Goal: Feedback & Contribution: Contribute content

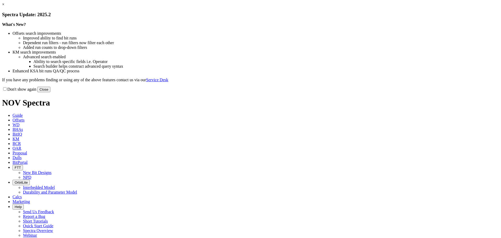
click at [50, 92] on button "Close" at bounding box center [43, 89] width 13 height 5
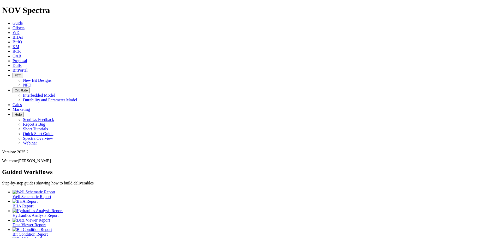
click at [19, 44] on link "KM" at bounding box center [16, 46] width 7 height 4
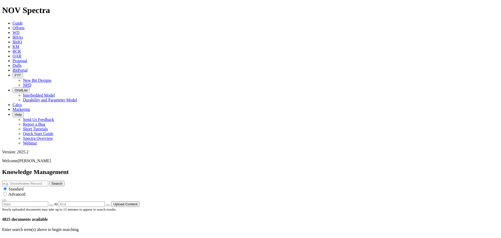
click at [48, 181] on input "text" at bounding box center [25, 183] width 46 height 5
type input "[PERSON_NAME]"
click at [49, 181] on button "Search" at bounding box center [56, 183] width 15 height 5
drag, startPoint x: 349, startPoint y: 28, endPoint x: 292, endPoint y: 28, distance: 57.2
click at [48, 181] on input "[PERSON_NAME]" at bounding box center [25, 183] width 46 height 5
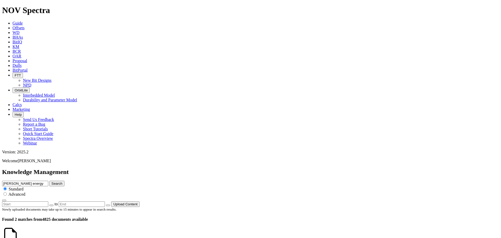
type input "[PERSON_NAME] energy"
click at [49, 181] on button "Search" at bounding box center [56, 183] width 15 height 5
click at [19, 44] on link "KM" at bounding box center [16, 46] width 7 height 4
click at [23, 21] on span "Guide" at bounding box center [18, 23] width 10 height 4
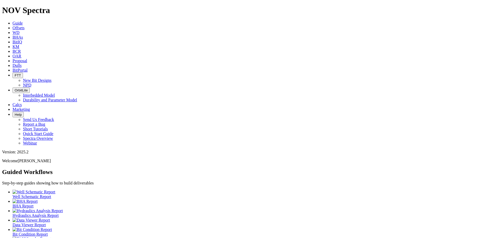
click at [19, 44] on span "KM" at bounding box center [16, 46] width 7 height 4
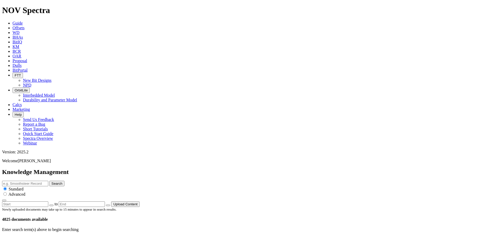
click at [48, 181] on input "text" at bounding box center [25, 183] width 46 height 5
click at [38, 227] on div "Enter search term(s) above to begin searching" at bounding box center [250, 229] width 497 height 5
click at [48, 181] on input "text" at bounding box center [25, 183] width 46 height 5
type input "A320857"
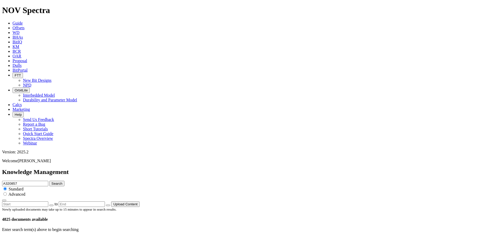
click at [49, 181] on button "Search" at bounding box center [56, 183] width 15 height 5
drag, startPoint x: 138, startPoint y: 38, endPoint x: 143, endPoint y: 30, distance: 9.6
click at [138, 168] on div "Knowledge Management A320857 Search Standard Advanced to Upload Content" at bounding box center [250, 187] width 497 height 38
click at [19, 44] on span "KM" at bounding box center [16, 46] width 7 height 4
click at [140, 201] on button "Upload Content" at bounding box center [125, 203] width 28 height 5
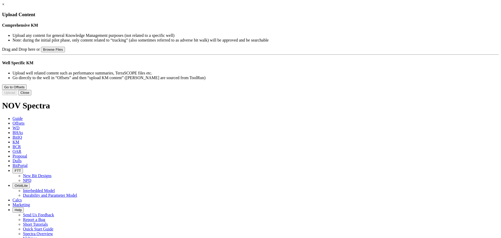
click at [65, 52] on button "Browse Files" at bounding box center [53, 49] width 24 height 5
type input "C:\fakepath\16.50 TK86-A284932_BP Penguin AT 047.xlsx"
type input "16.50 TK86-A284932_BP Penguin AT 047.xlsx"
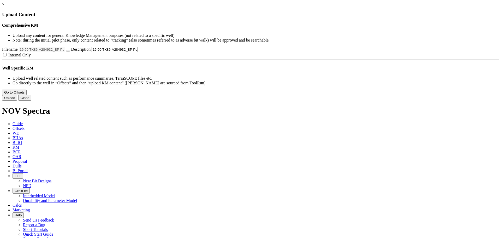
click at [31, 101] on button "Close" at bounding box center [24, 97] width 13 height 5
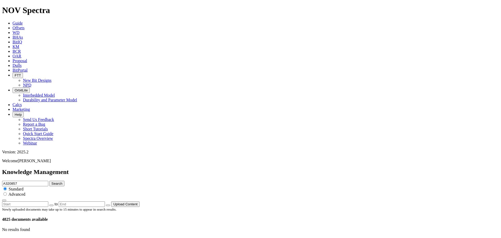
click at [25, 26] on span "Offsets" at bounding box center [19, 28] width 12 height 4
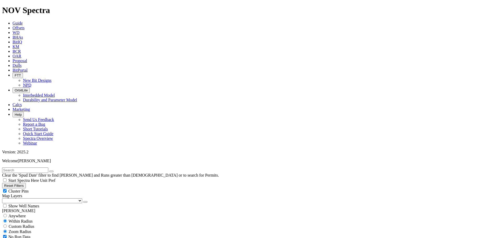
click at [23, 21] on span "Guide" at bounding box center [18, 23] width 10 height 4
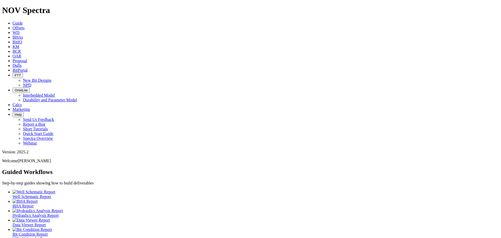
click at [21, 54] on span "OAR" at bounding box center [17, 56] width 9 height 4
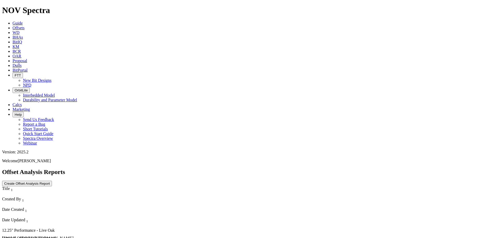
click at [27, 59] on span "Proposal" at bounding box center [20, 61] width 15 height 4
click at [13, 44] on icon at bounding box center [13, 46] width 0 height 4
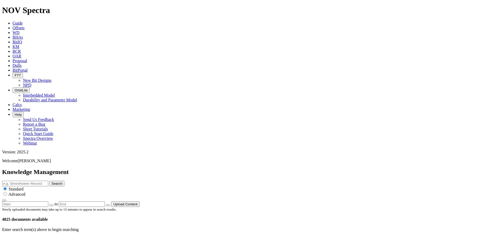
click at [140, 201] on button "Upload Content" at bounding box center [125, 203] width 28 height 5
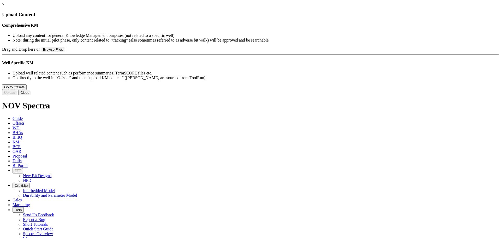
click at [27, 90] on button "Go to Offsets" at bounding box center [14, 86] width 25 height 5
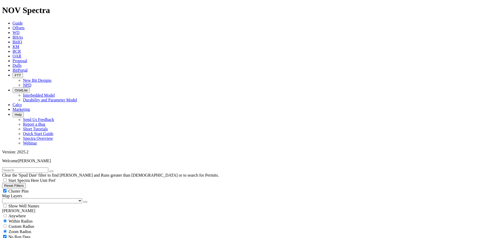
click at [13, 44] on icon at bounding box center [13, 46] width 0 height 4
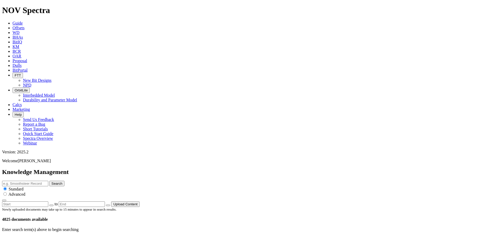
click at [140, 201] on button "Upload Content" at bounding box center [125, 203] width 28 height 5
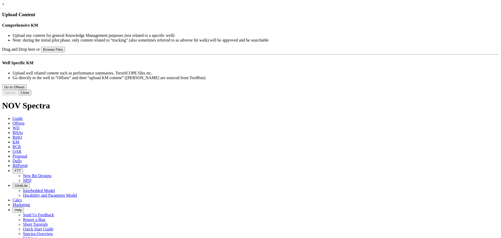
click at [65, 52] on button "Browse Files" at bounding box center [53, 49] width 24 height 5
type input "C:\fakepath\16.50 TK86-A284932_BP Penguin AT 047.xlsx"
type input "16.50 TK86-A284932_BP Penguin AT 047.xlsx"
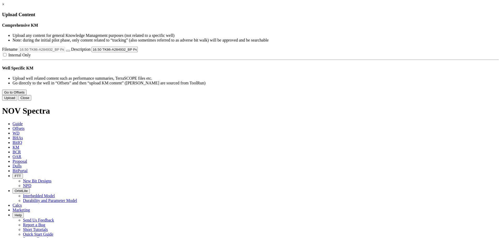
click at [31, 57] on label "Internal Only" at bounding box center [16, 55] width 29 height 4
click at [7, 56] on input "Internal Only" at bounding box center [4, 54] width 3 height 3
checkbox input "true"
click at [4, 7] on link "×" at bounding box center [3, 4] width 2 height 4
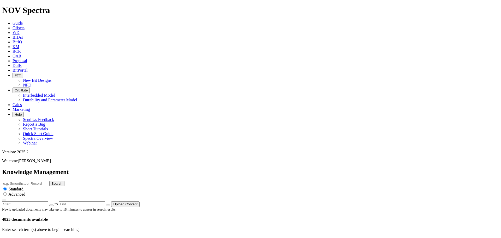
click at [21, 49] on span "BCR" at bounding box center [17, 51] width 8 height 4
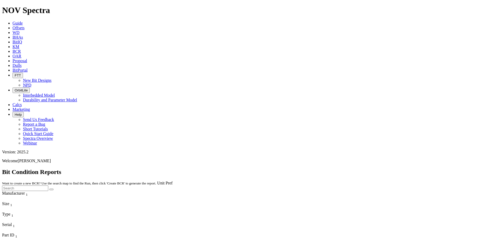
click at [21, 54] on link "OAR" at bounding box center [17, 56] width 9 height 4
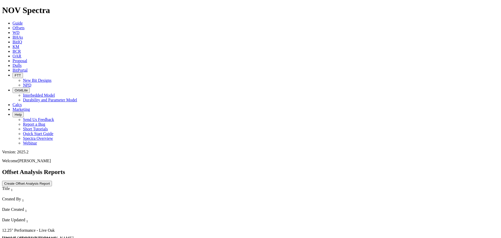
click at [27, 59] on span "Proposal" at bounding box center [20, 61] width 15 height 4
click at [28, 68] on span "BitPortal" at bounding box center [20, 70] width 15 height 4
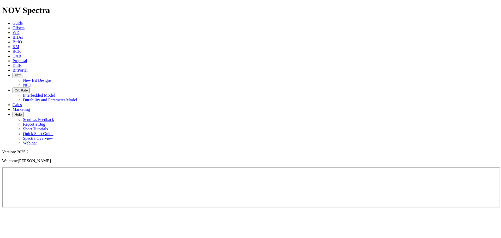
click at [25, 26] on span "Offsets" at bounding box center [19, 28] width 12 height 4
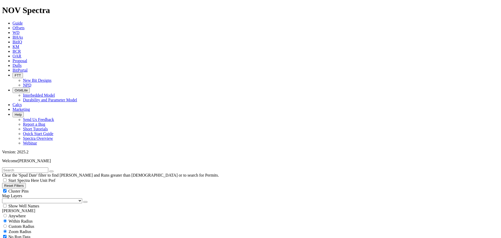
click at [20, 30] on span "WD" at bounding box center [16, 32] width 7 height 4
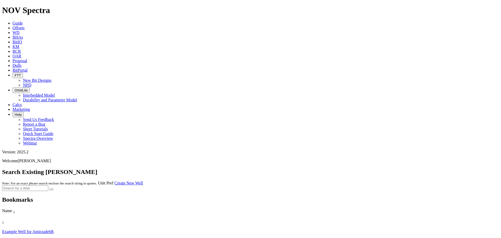
click at [23, 35] on span "BHAs" at bounding box center [18, 37] width 10 height 4
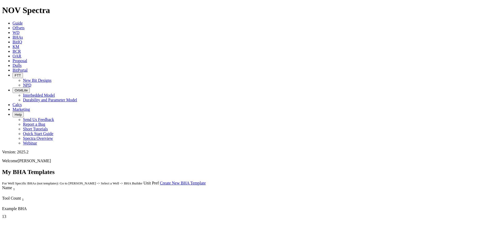
click at [19, 44] on span "KM" at bounding box center [16, 46] width 7 height 4
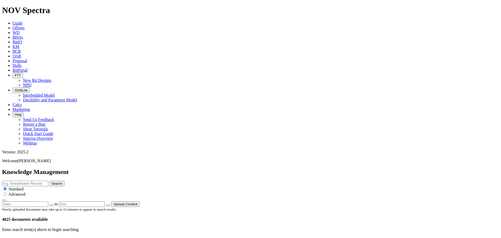
click at [51, 205] on icon "button" at bounding box center [51, 205] width 0 height 0
click at [15, 238] on icon "button" at bounding box center [15, 240] width 0 height 4
type input "[DATE]"
click at [108, 205] on icon "button" at bounding box center [108, 205] width 0 height 0
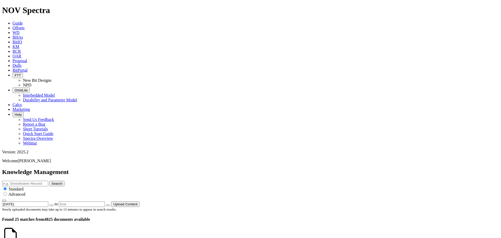
scroll to position [374, 0]
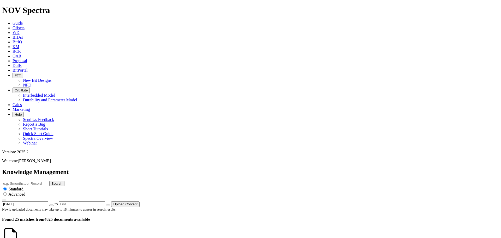
click at [23, 21] on span "Guide" at bounding box center [18, 23] width 10 height 4
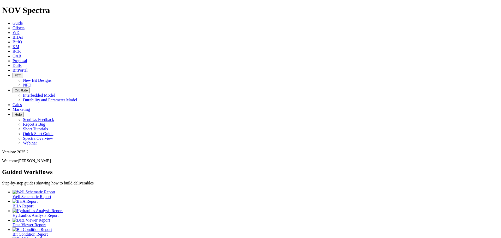
click at [19, 44] on span "KM" at bounding box center [16, 46] width 7 height 4
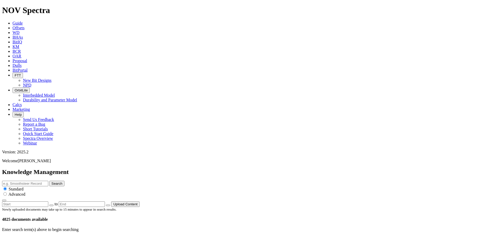
click at [406, 227] on div "Enter search term(s) above to begin searching" at bounding box center [250, 229] width 497 height 5
drag, startPoint x: 244, startPoint y: 66, endPoint x: 244, endPoint y: 50, distance: 15.9
click at [244, 227] on p "Enter search term(s) above to begin searching" at bounding box center [250, 229] width 497 height 5
click at [48, 181] on input "text" at bounding box center [25, 183] width 46 height 5
paste input "8.75 TK63-G9 -Webb County-Performance_Summary-External"
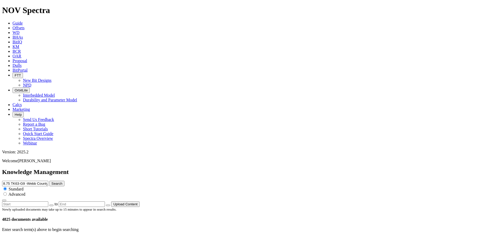
type input "8.75 TK63-G9 -Webb County-Performance_Summary-External"
click at [65, 181] on button "Search" at bounding box center [56, 183] width 15 height 5
drag, startPoint x: 336, startPoint y: 28, endPoint x: 209, endPoint y: 27, distance: 126.4
click at [209, 168] on div "Knowledge Management 8.75 TK63-G9 -Webb County-Performance_Summary-External Sea…" at bounding box center [250, 187] width 497 height 38
click at [23, 21] on span "Guide" at bounding box center [18, 23] width 10 height 4
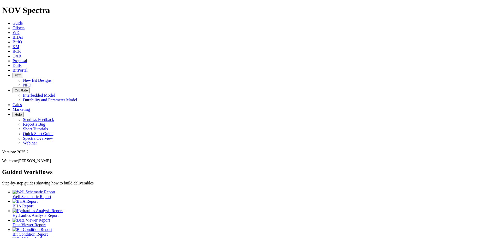
click at [25, 26] on span "Offsets" at bounding box center [19, 28] width 12 height 4
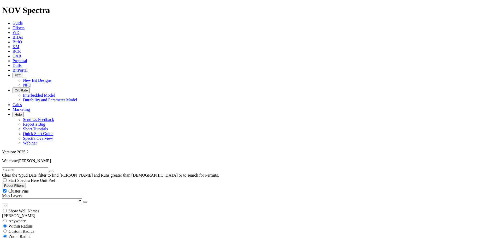
click at [40, 167] on input "text" at bounding box center [25, 169] width 46 height 5
click at [27, 167] on input "[PERSON_NAME]" at bounding box center [25, 169] width 46 height 5
type input "L"
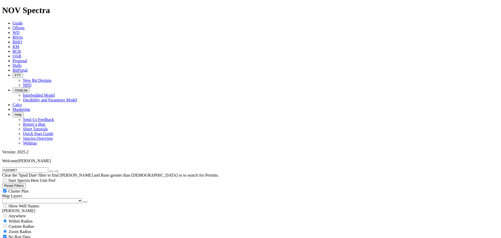
type input "A320857"
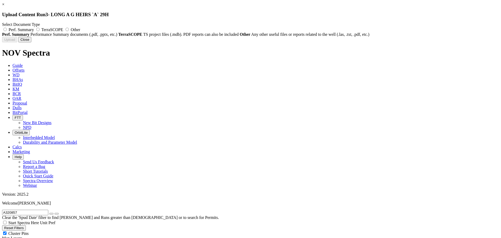
click at [35, 30] on label "Perf. Summary" at bounding box center [18, 29] width 33 height 4
click at [7, 30] on input "Perf. Summary" at bounding box center [4, 29] width 3 height 3
radio input "true"
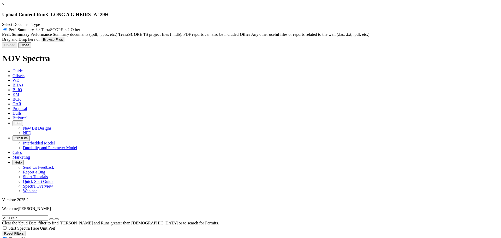
click at [65, 42] on button "Browse Files" at bounding box center [53, 39] width 24 height 5
type input "C:\fakepath\Lewis_8.75 TK63-G9 -Long AG HEIRS A NO. 29H-Performance_Summary-Int…"
type input "Lewis_8.75 TK63-G9 -Long AG HEIRS A NO. 29H-Performance_Summary-Internal.pdf"
type input "A320857"
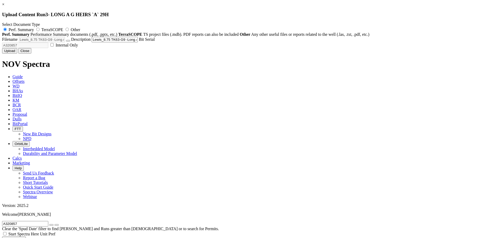
click at [78, 47] on label "Internal Only" at bounding box center [63, 45] width 29 height 4
click at [54, 46] on input "Internal Only" at bounding box center [51, 44] width 3 height 3
checkbox input "true"
click at [17, 54] on button "Upload" at bounding box center [9, 50] width 15 height 5
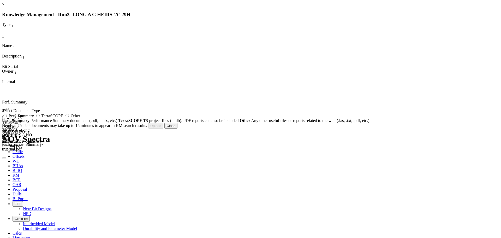
click at [35, 118] on label "Perf. Summary" at bounding box center [18, 116] width 33 height 4
click at [7, 117] on input "Perf. Summary" at bounding box center [4, 115] width 3 height 3
radio input "true"
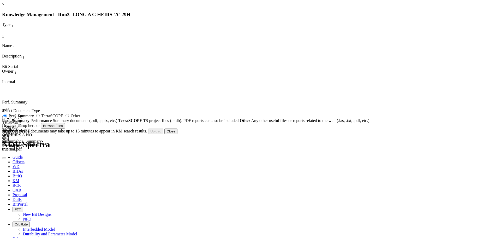
click at [65, 129] on button "Browse Files" at bounding box center [53, 125] width 24 height 5
type input "C:\fakepath\8.75 TK63-G9 -Webb County-Performance_Summary-External.pdf"
type input "8.75 TK63-G9 -Webb County-Performance_Summary-External.pdf"
type input "A320857"
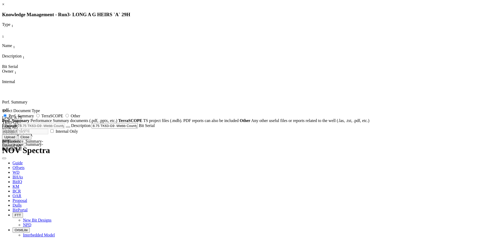
click at [17, 140] on button "Upload" at bounding box center [9, 136] width 15 height 5
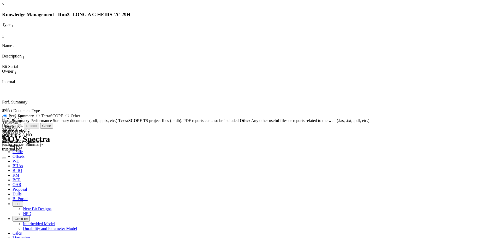
radio input "false"
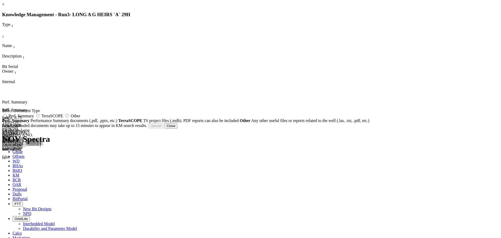
click at [178, 129] on button "Close" at bounding box center [171, 125] width 13 height 5
